Goal: Contribute content: Add original content to the website for others to see

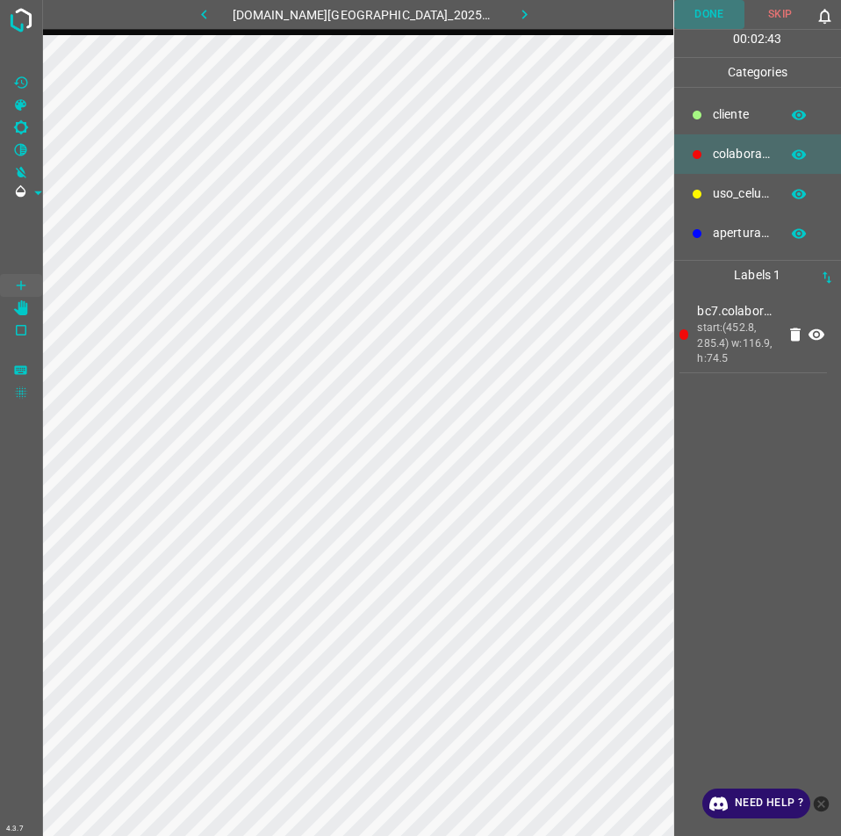
click at [714, 18] on button "Done" at bounding box center [709, 14] width 71 height 29
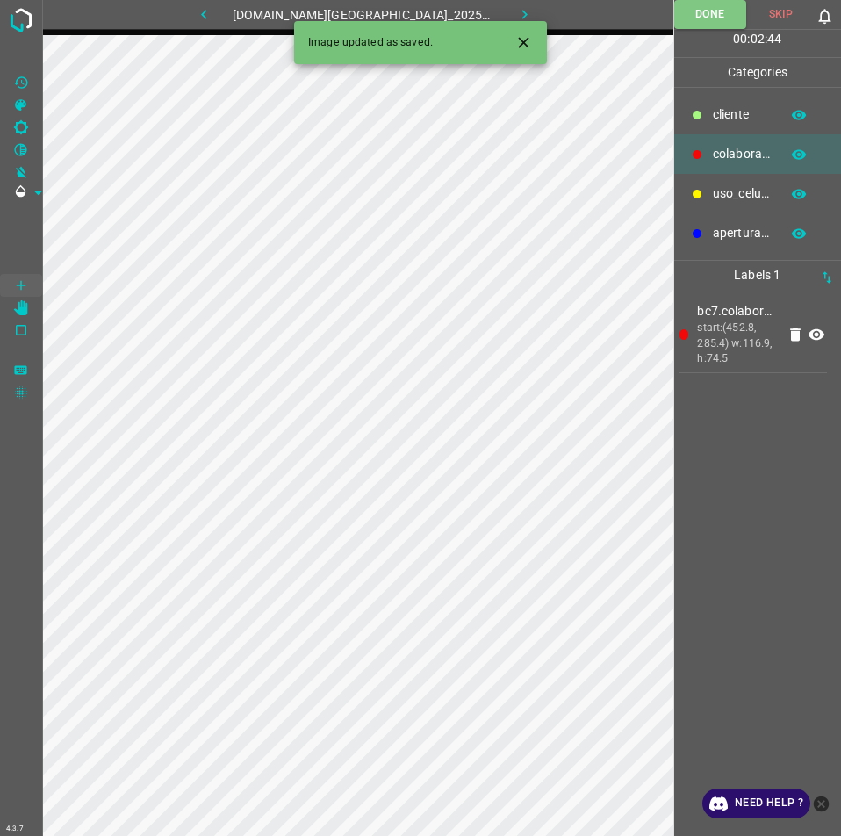
click at [515, 11] on icon "button" at bounding box center [524, 14] width 18 height 18
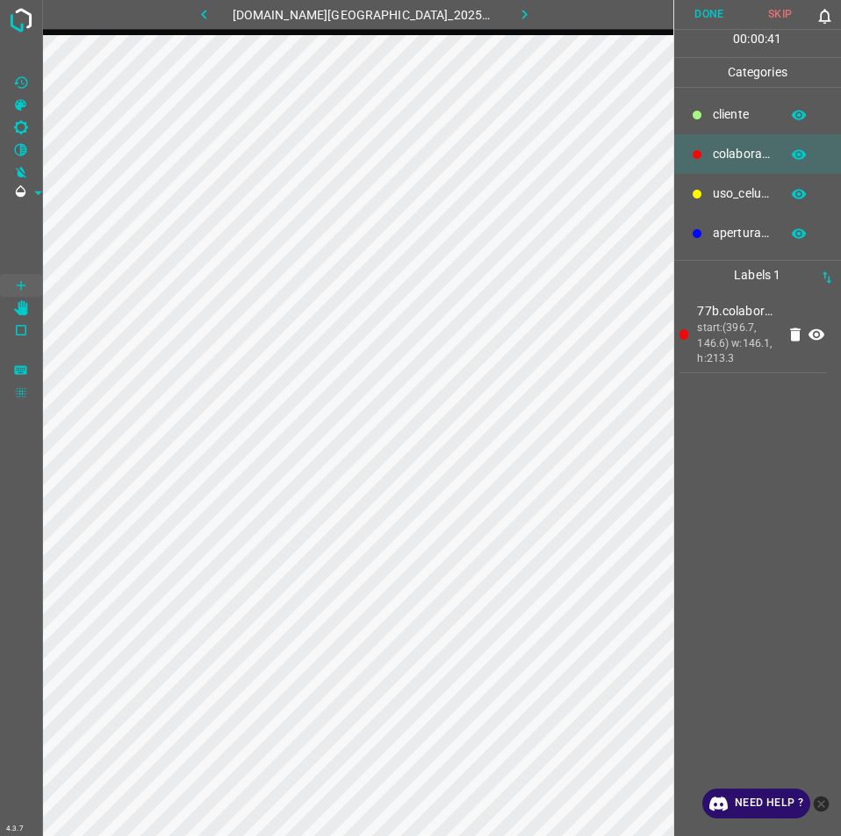
click at [725, 9] on button "Done" at bounding box center [709, 14] width 71 height 29
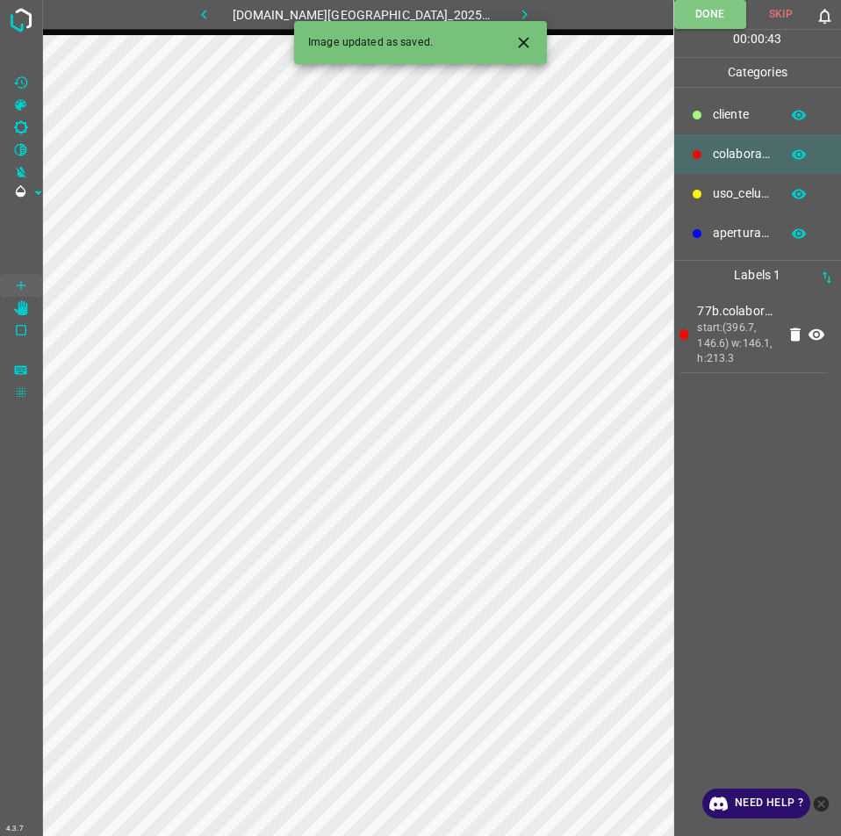
click at [523, 9] on button "button" at bounding box center [525, 14] width 56 height 29
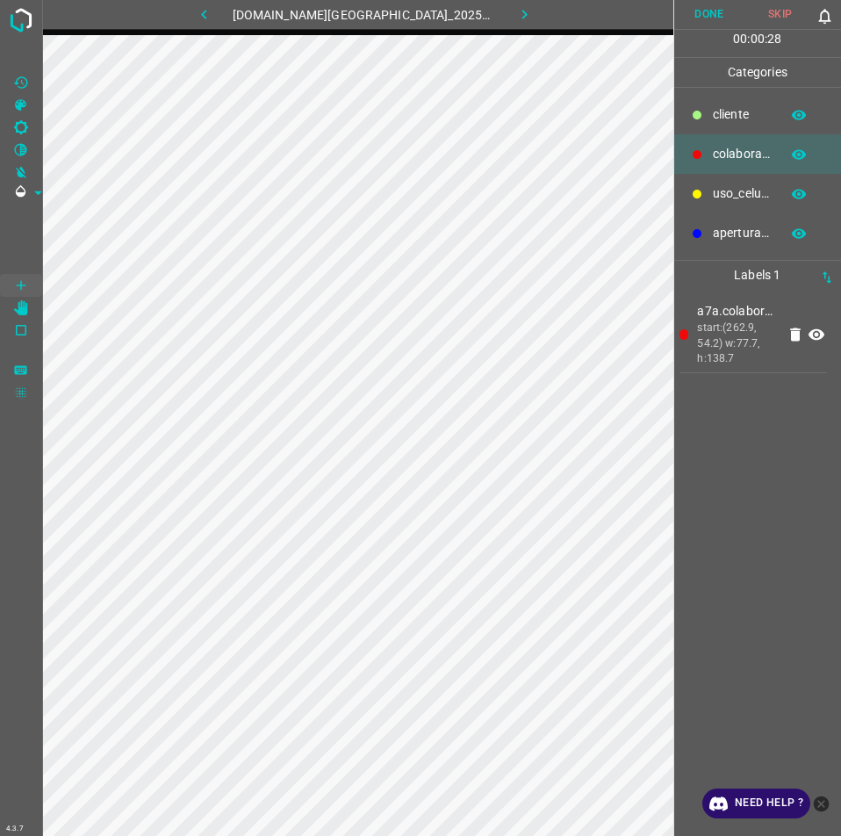
click at [725, 7] on button "Done" at bounding box center [709, 14] width 71 height 29
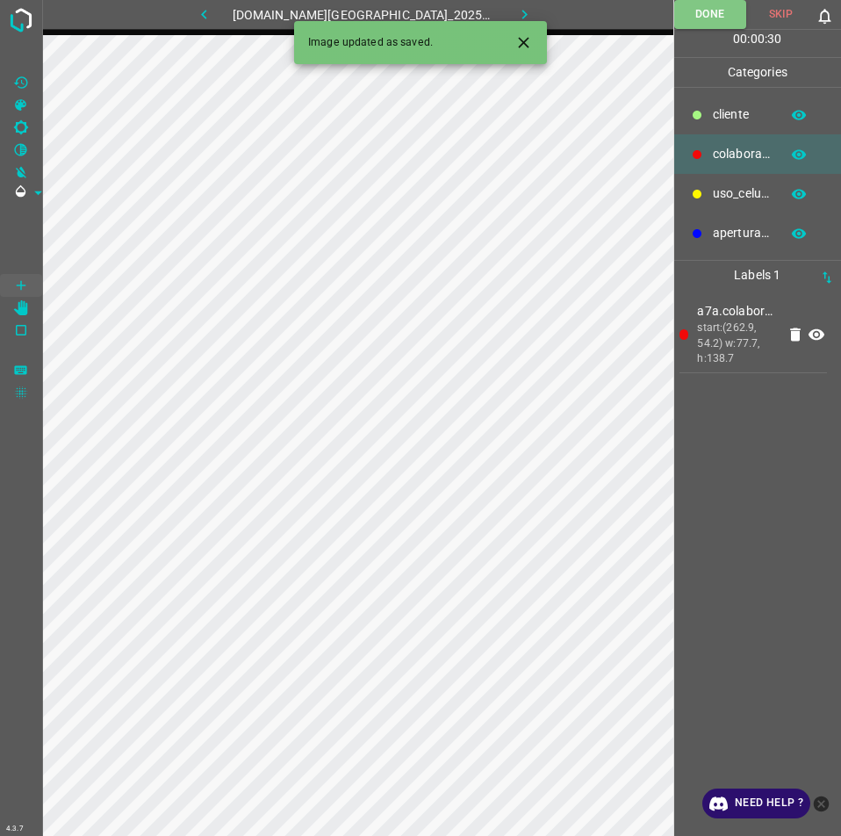
click at [515, 16] on icon "button" at bounding box center [524, 14] width 18 height 18
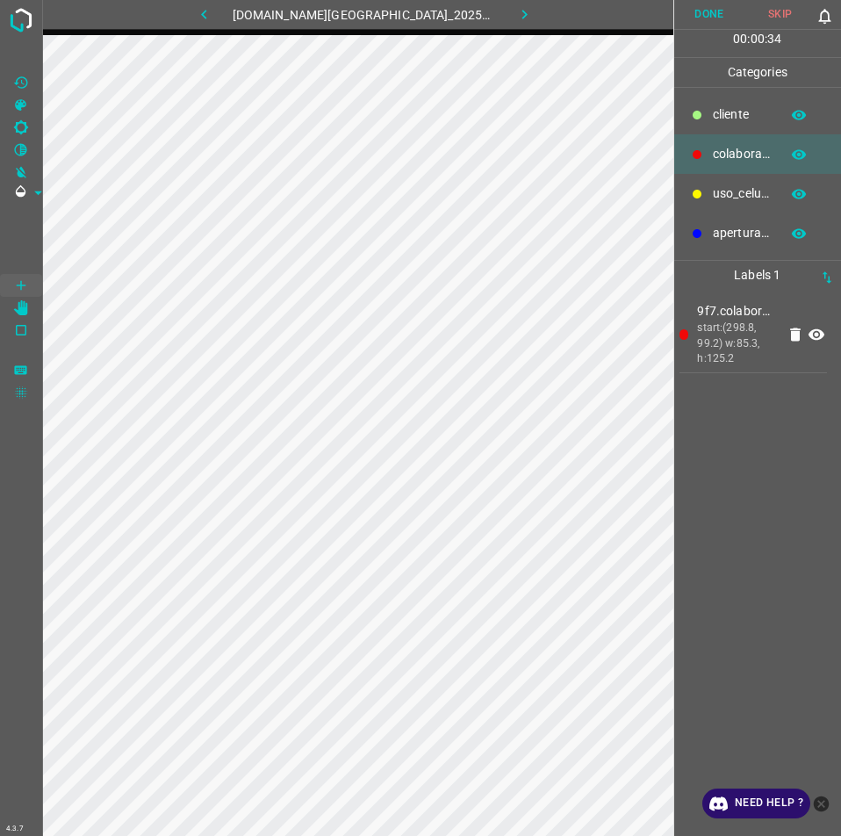
click at [703, 11] on button "Done" at bounding box center [709, 14] width 71 height 29
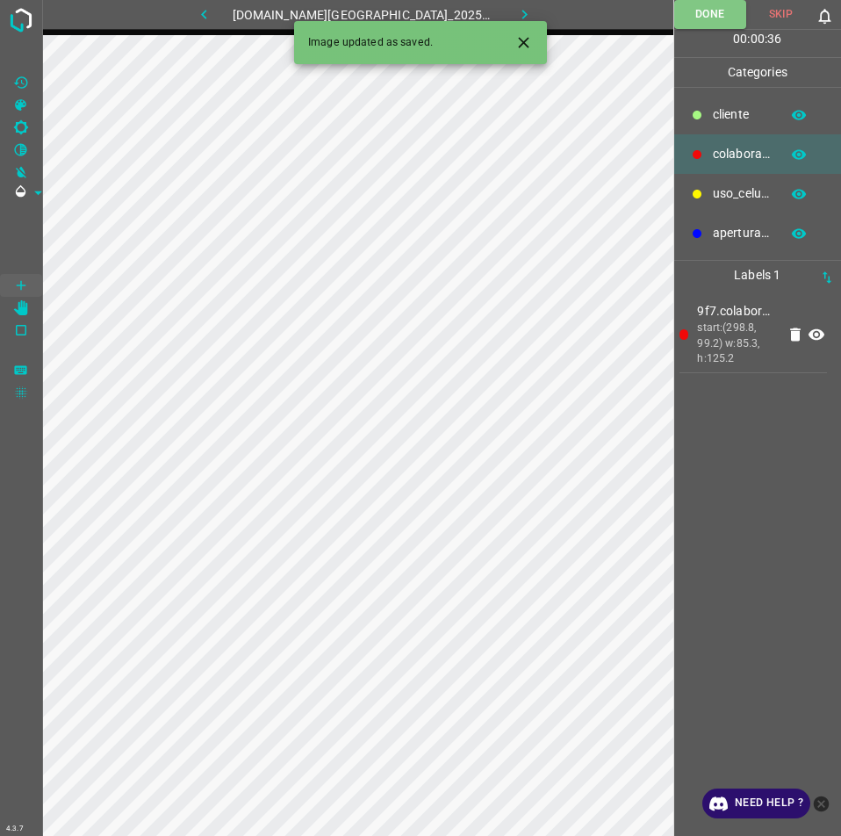
click at [496, 22] on div "Image updated as saved." at bounding box center [420, 42] width 253 height 43
click at [515, 15] on icon "button" at bounding box center [524, 14] width 18 height 18
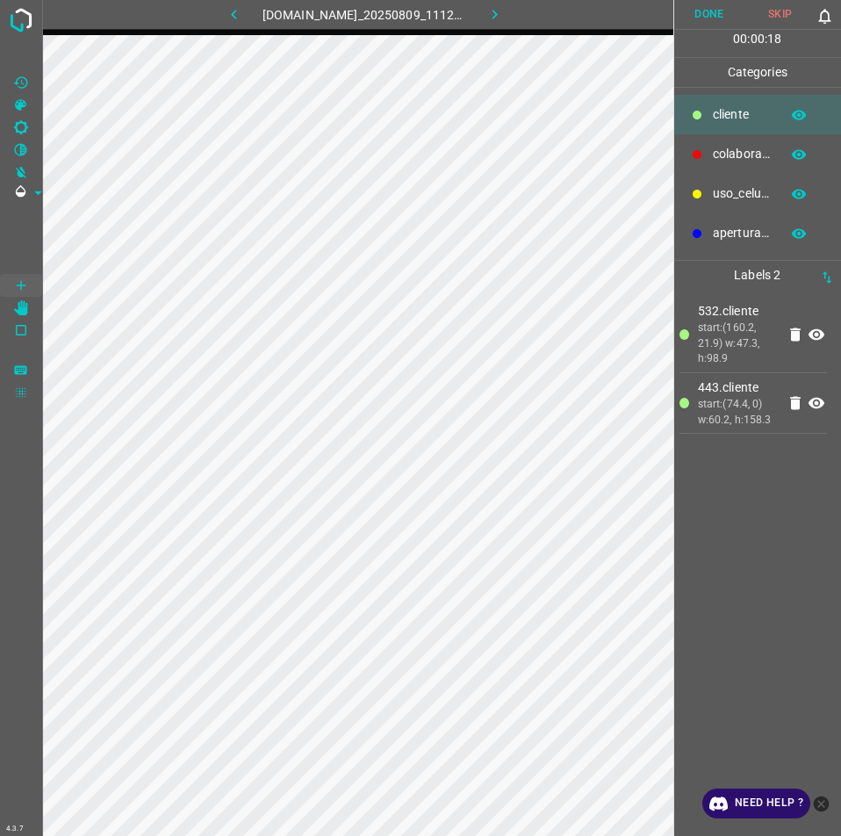
click at [694, 11] on button "Done" at bounding box center [709, 14] width 71 height 29
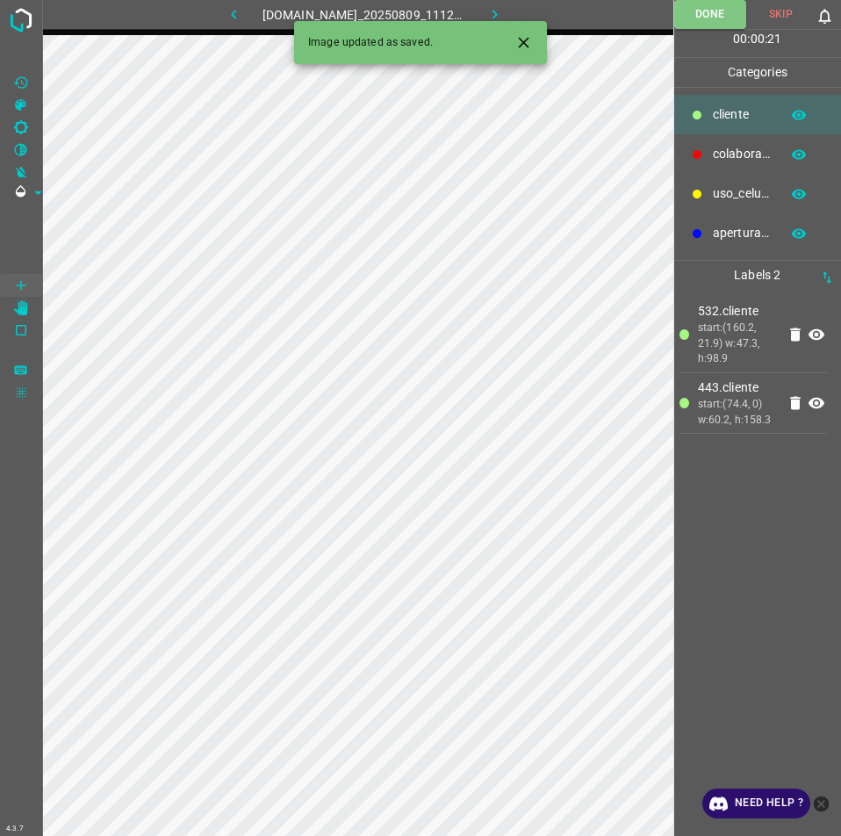
click at [492, 4] on button "button" at bounding box center [495, 14] width 56 height 29
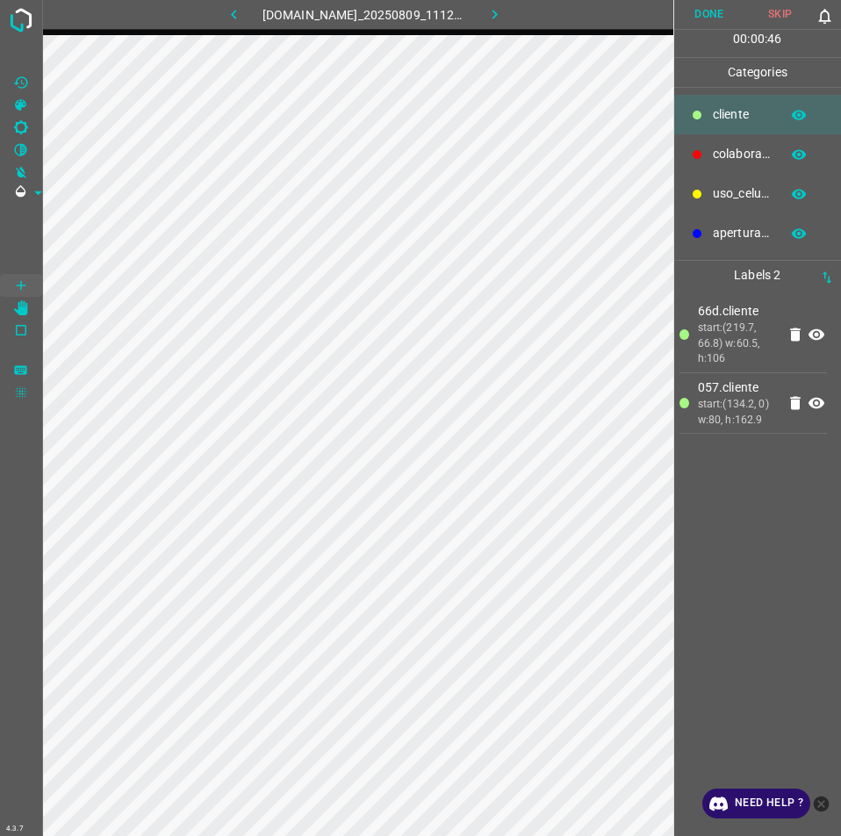
click at [705, 13] on button "Done" at bounding box center [709, 14] width 71 height 29
click at [523, 18] on button "button" at bounding box center [495, 14] width 56 height 29
click at [723, 6] on button "Done" at bounding box center [709, 14] width 71 height 29
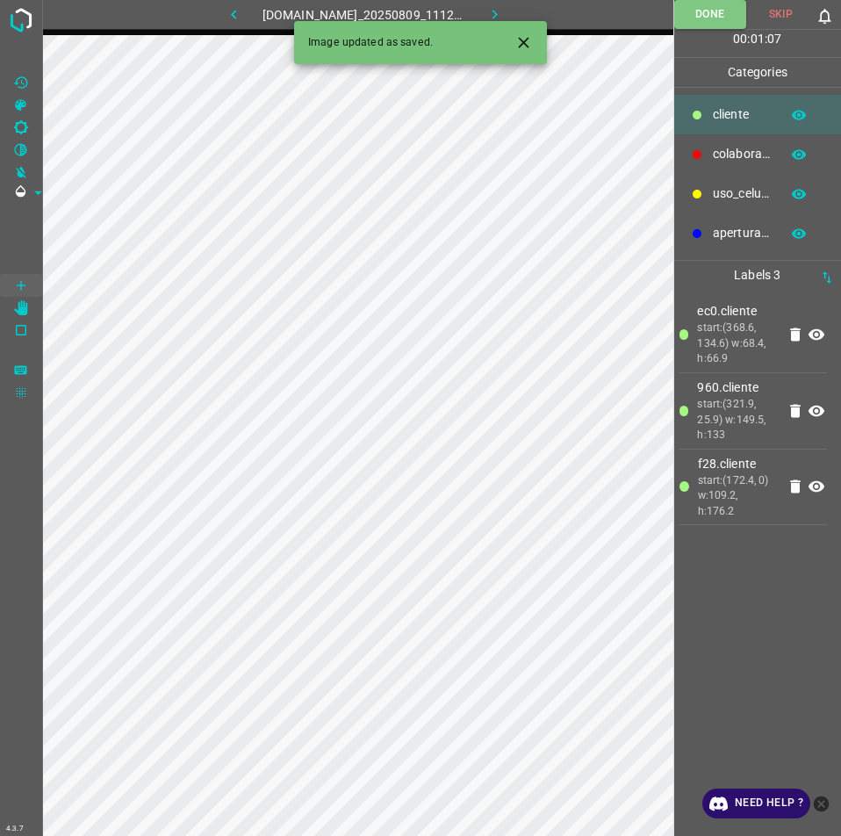
click at [519, 6] on button "button" at bounding box center [495, 14] width 56 height 29
